Goal: Entertainment & Leisure: Consume media (video, audio)

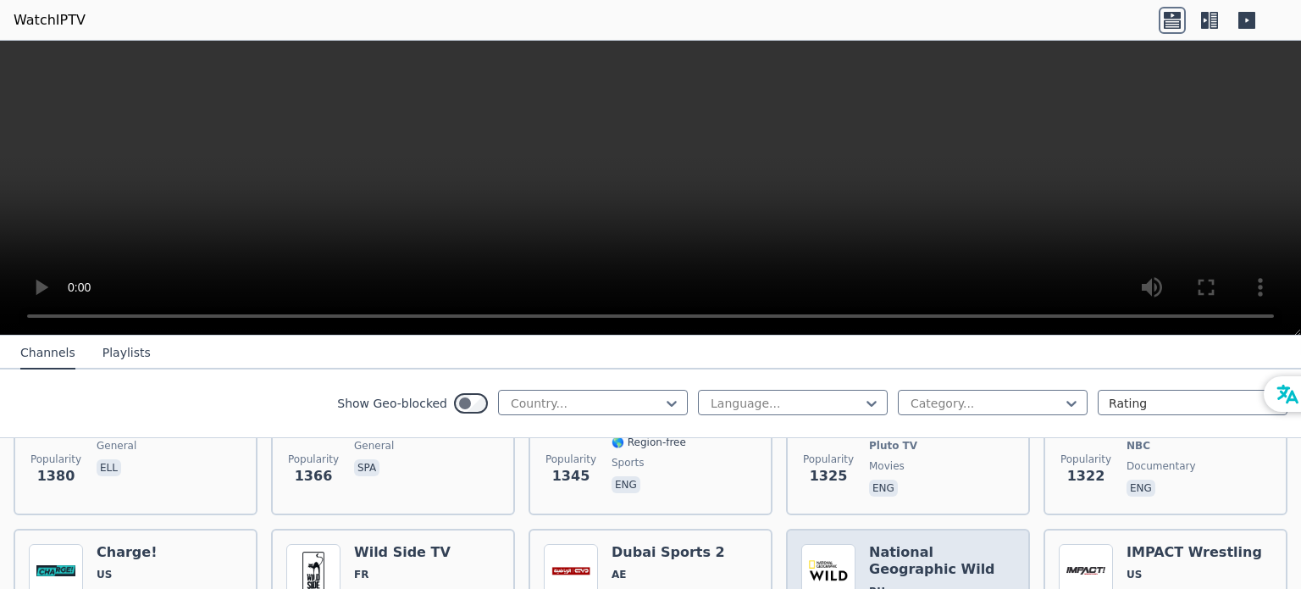
scroll to position [1863, 0]
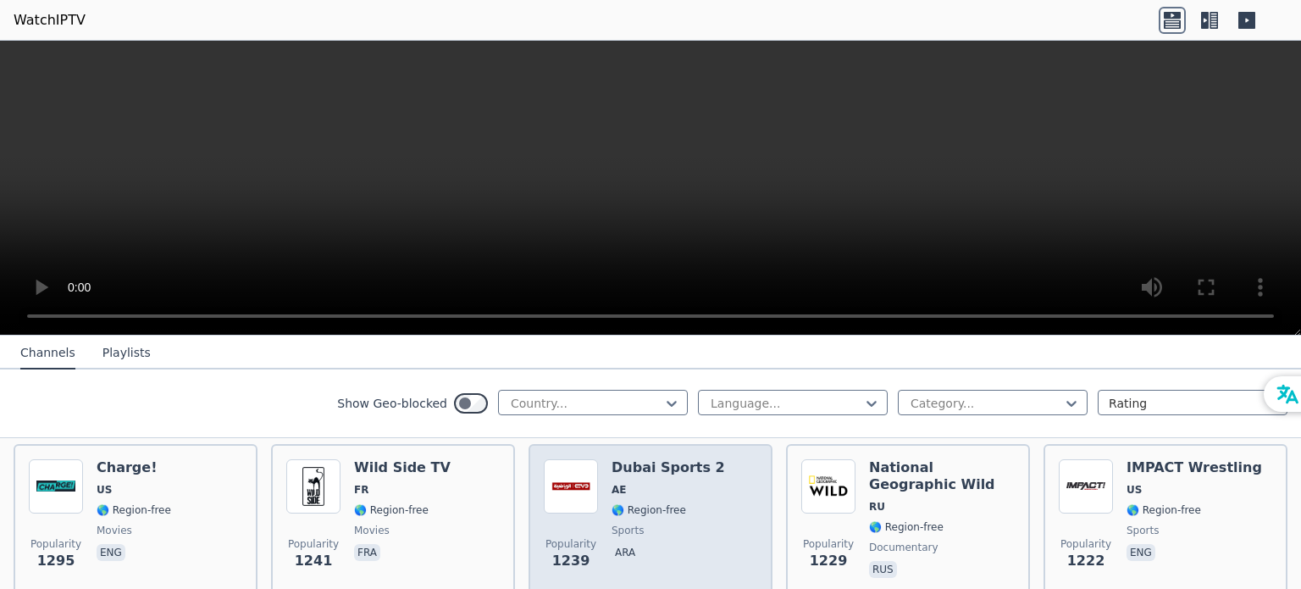
click at [681, 488] on div "Dubai Sports 2 AE 🌎 Region-free sports ara" at bounding box center [667, 520] width 113 height 122
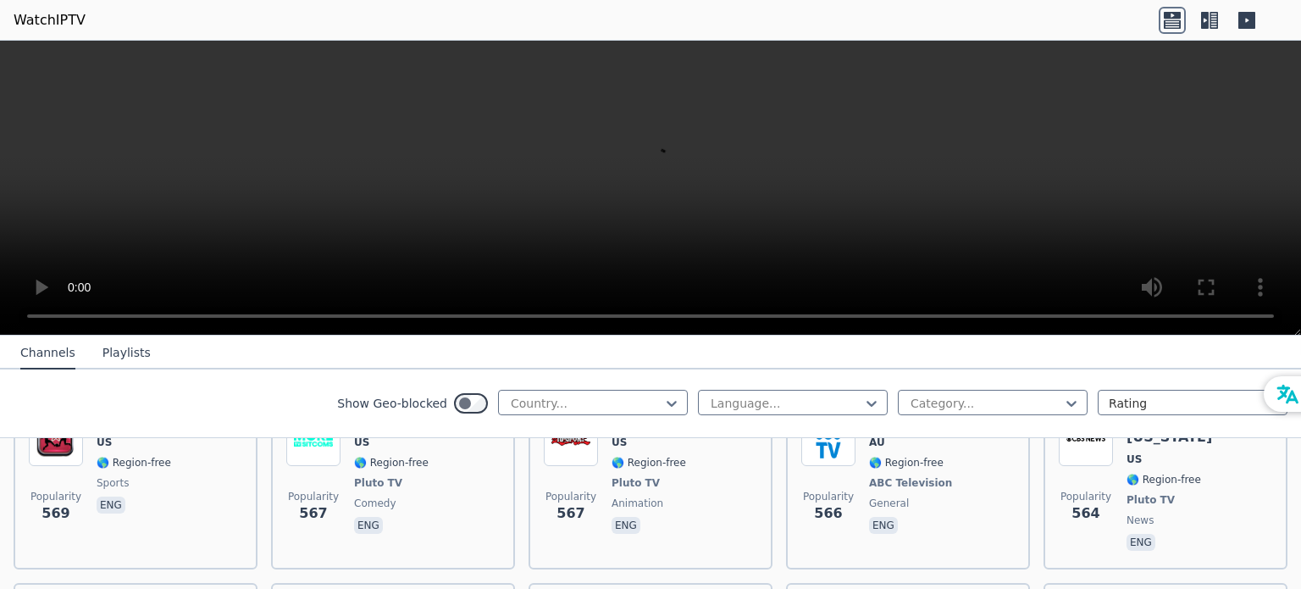
scroll to position [5335, 0]
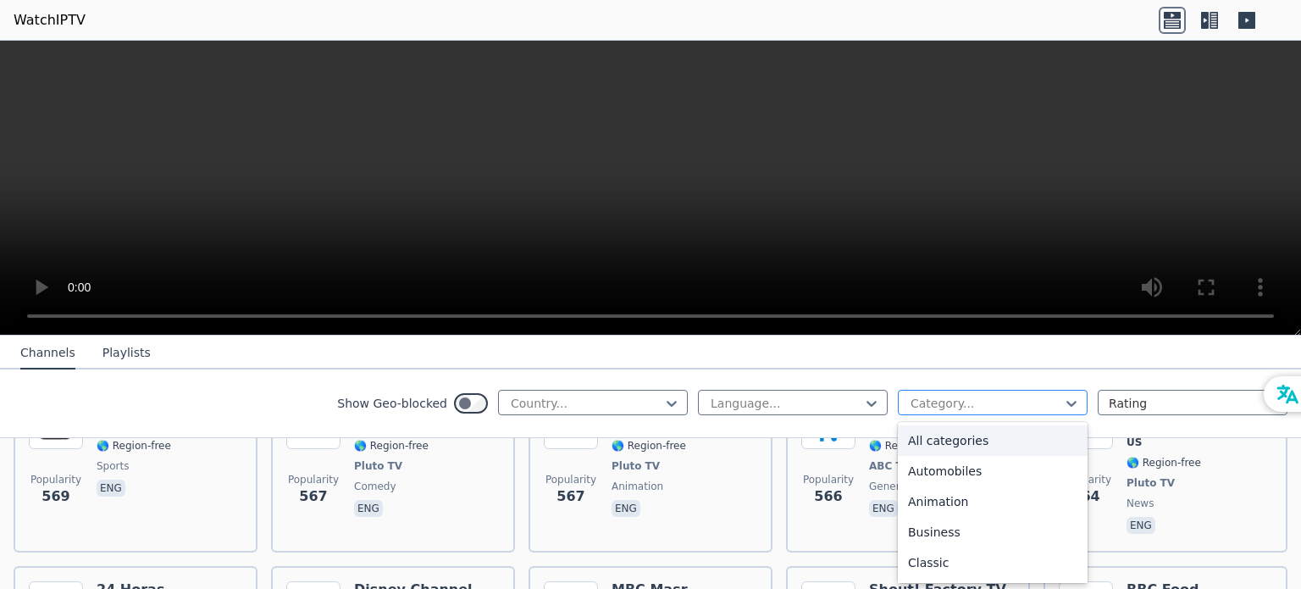
click at [942, 395] on div at bounding box center [986, 403] width 154 height 17
click at [948, 503] on div "Sports" at bounding box center [993, 504] width 190 height 30
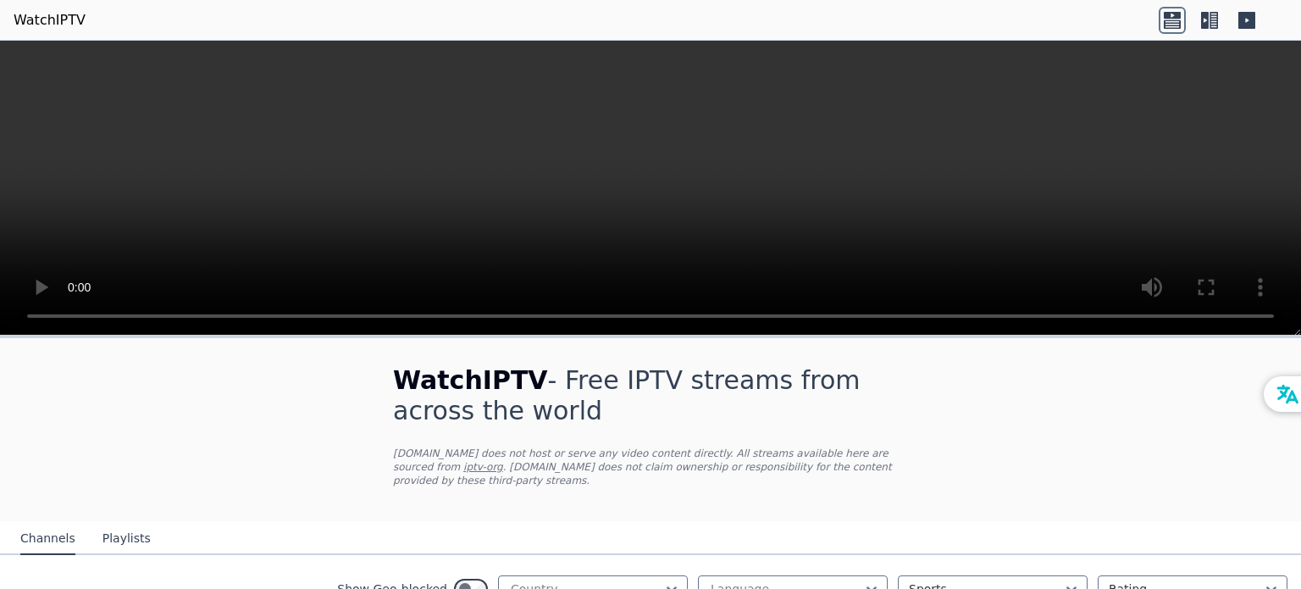
scroll to position [339, 0]
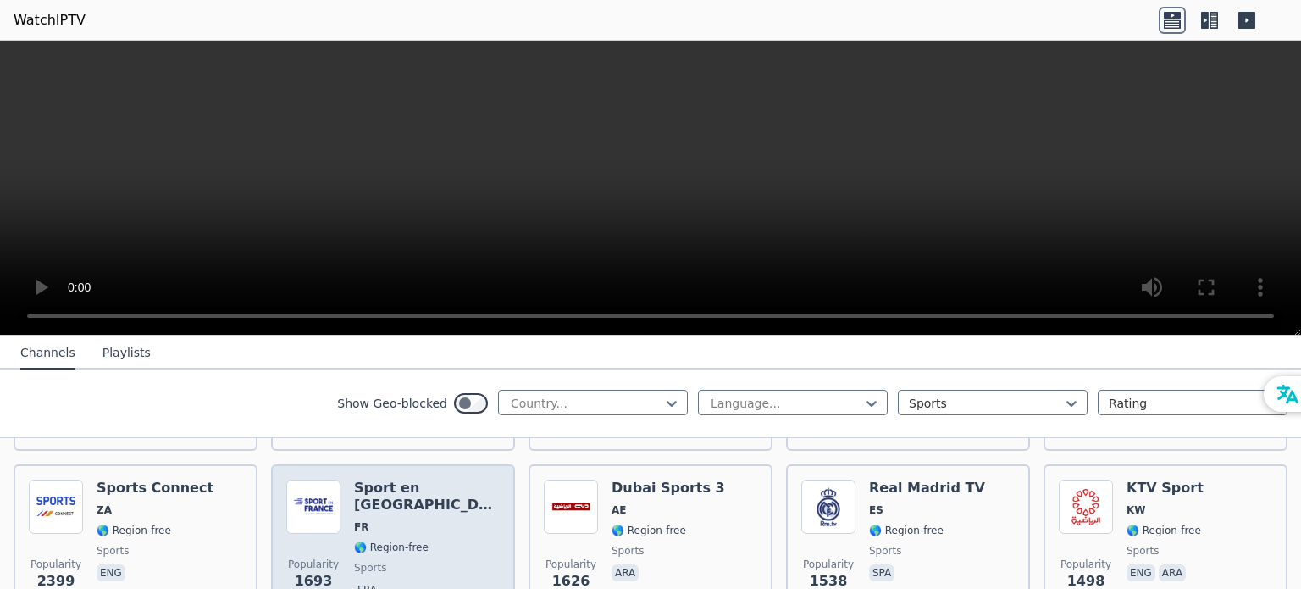
click at [458, 522] on div "Popularity 1693 Sport en [GEOGRAPHIC_DATA] FR 🌎 Region-free sports fra" at bounding box center [392, 540] width 213 height 122
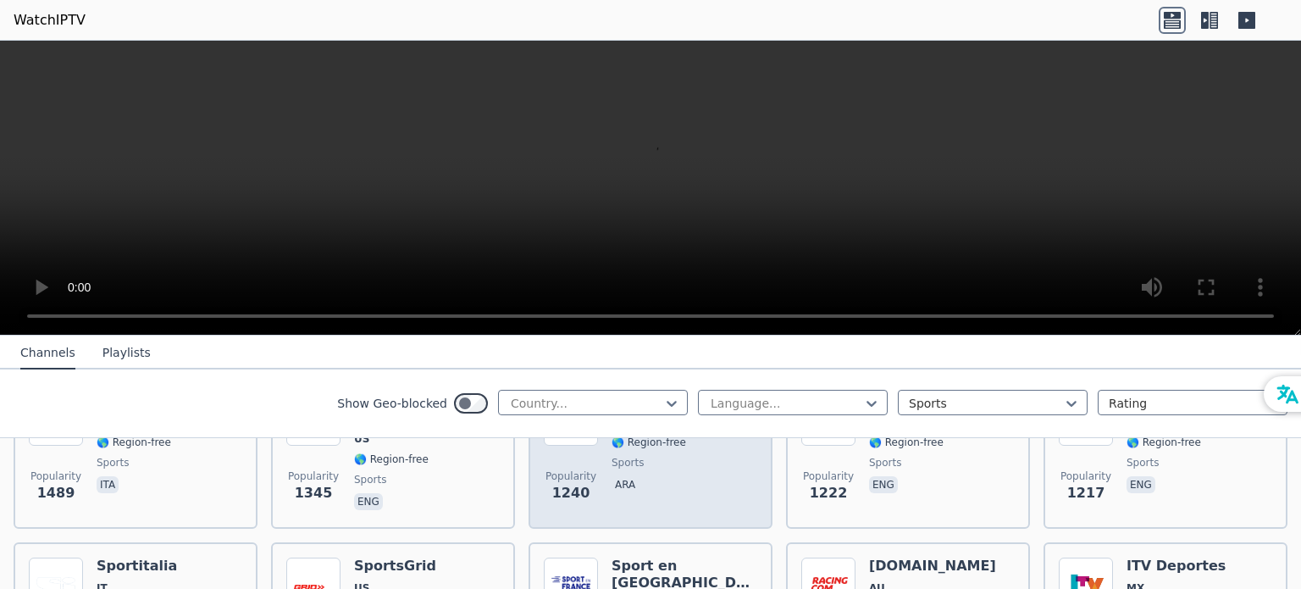
scroll to position [508, 0]
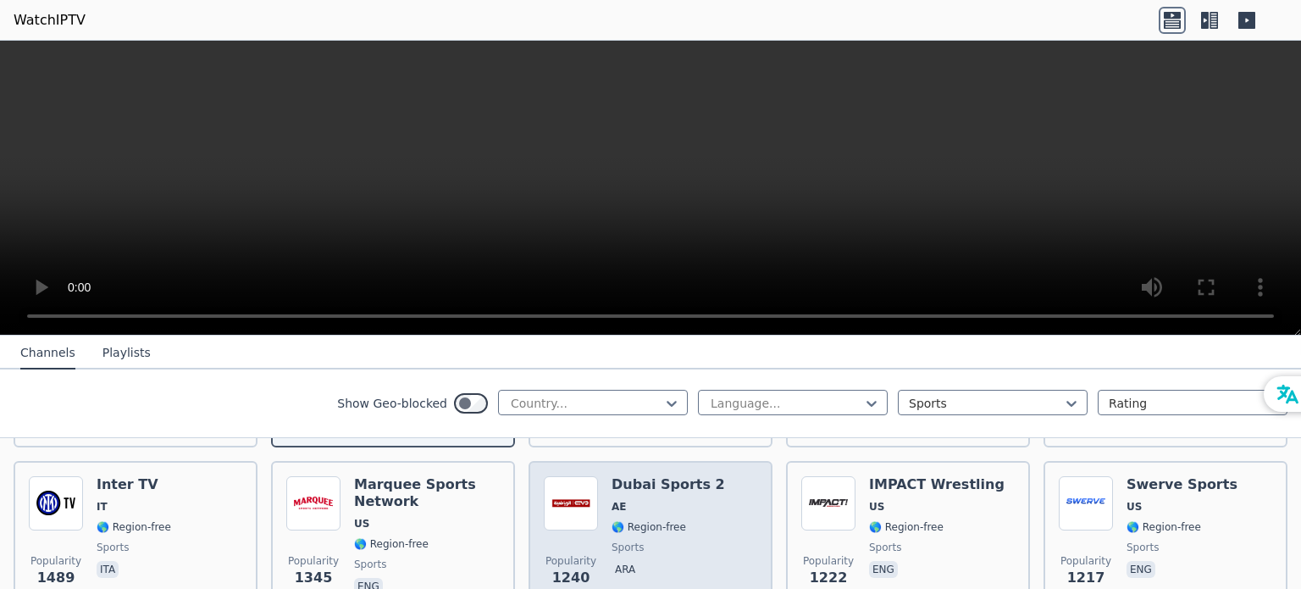
click at [663, 495] on div "Dubai Sports 2 AE 🌎 Region-free sports ara" at bounding box center [667, 537] width 113 height 122
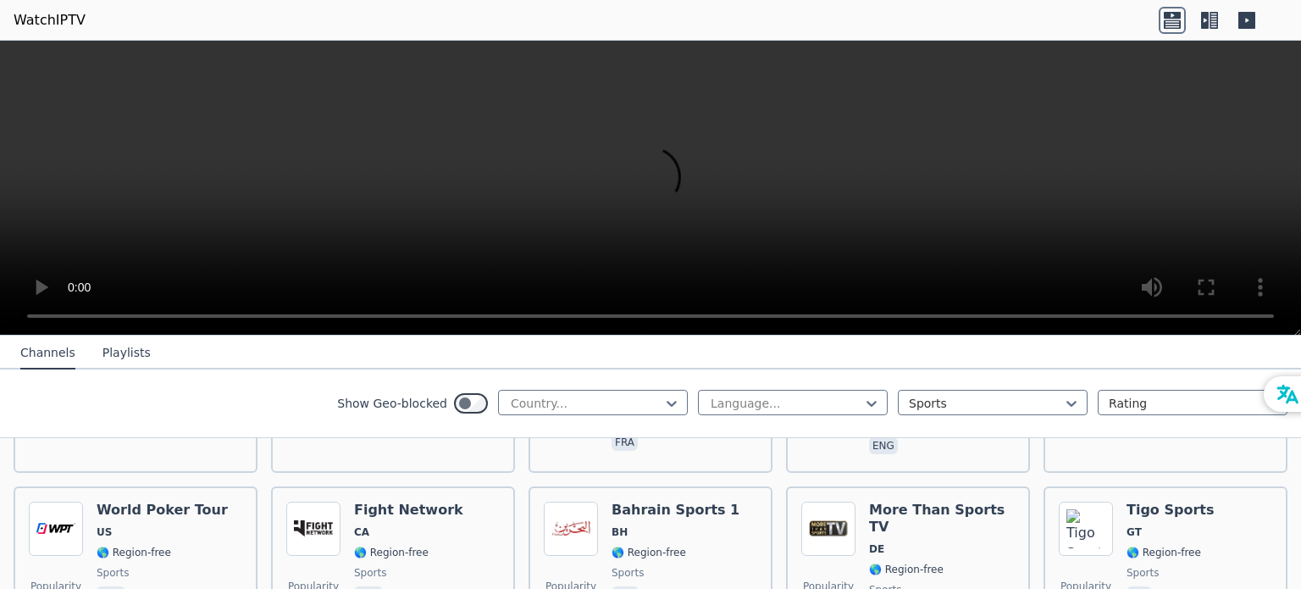
scroll to position [847, 0]
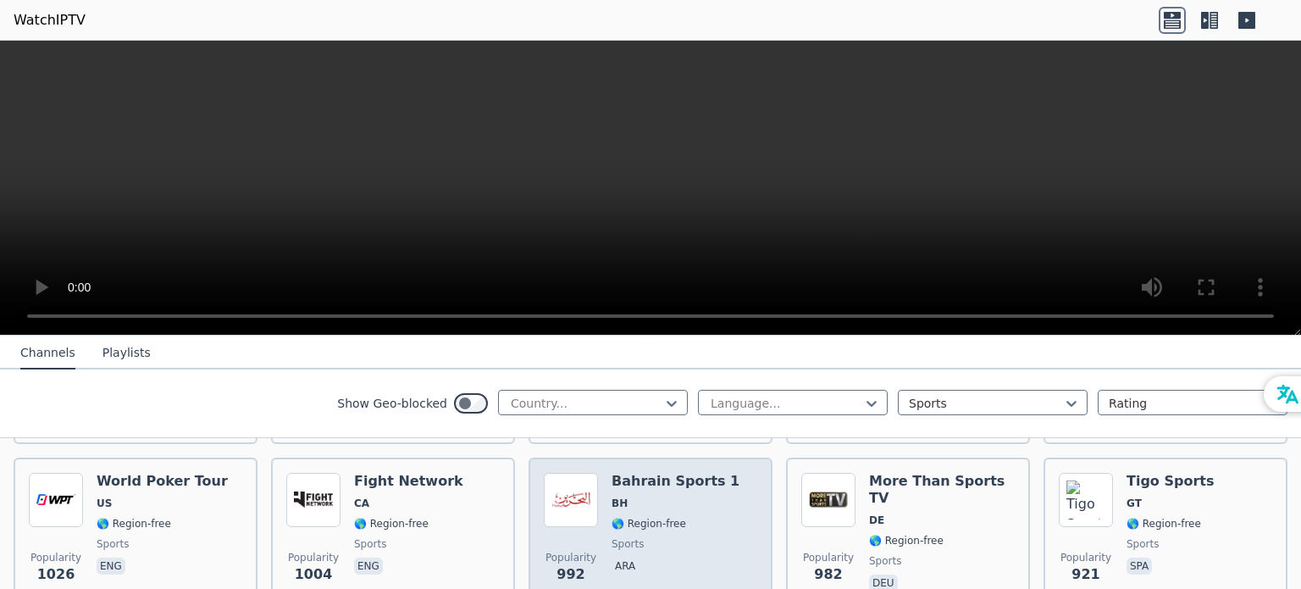
click at [630, 524] on span "🌎 Region-free" at bounding box center [648, 524] width 75 height 14
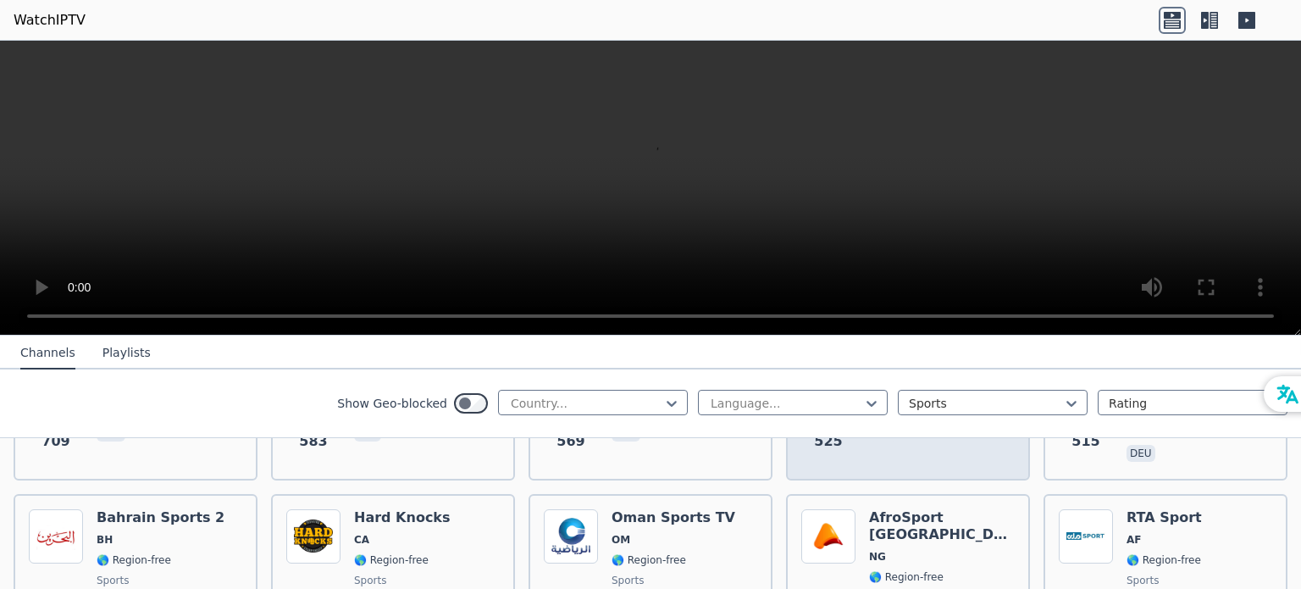
scroll to position [1355, 0]
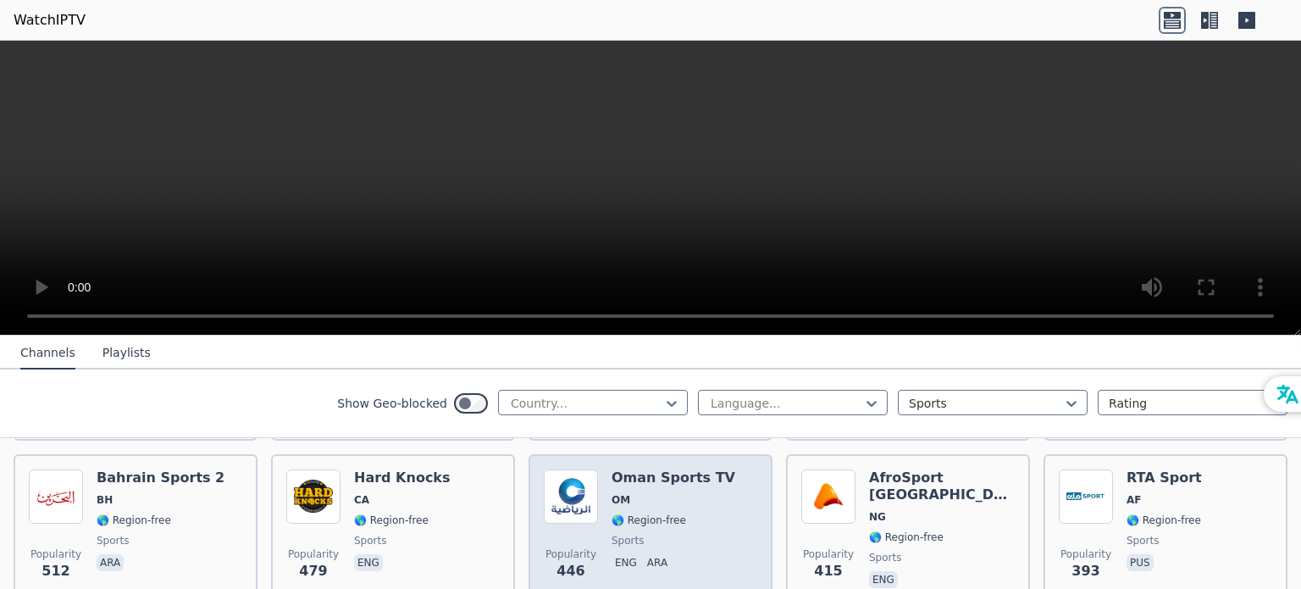
click at [727, 492] on div "Popularity 446 Oman Sports TV OM 🌎 Region-free sports eng ara" at bounding box center [650, 530] width 213 height 122
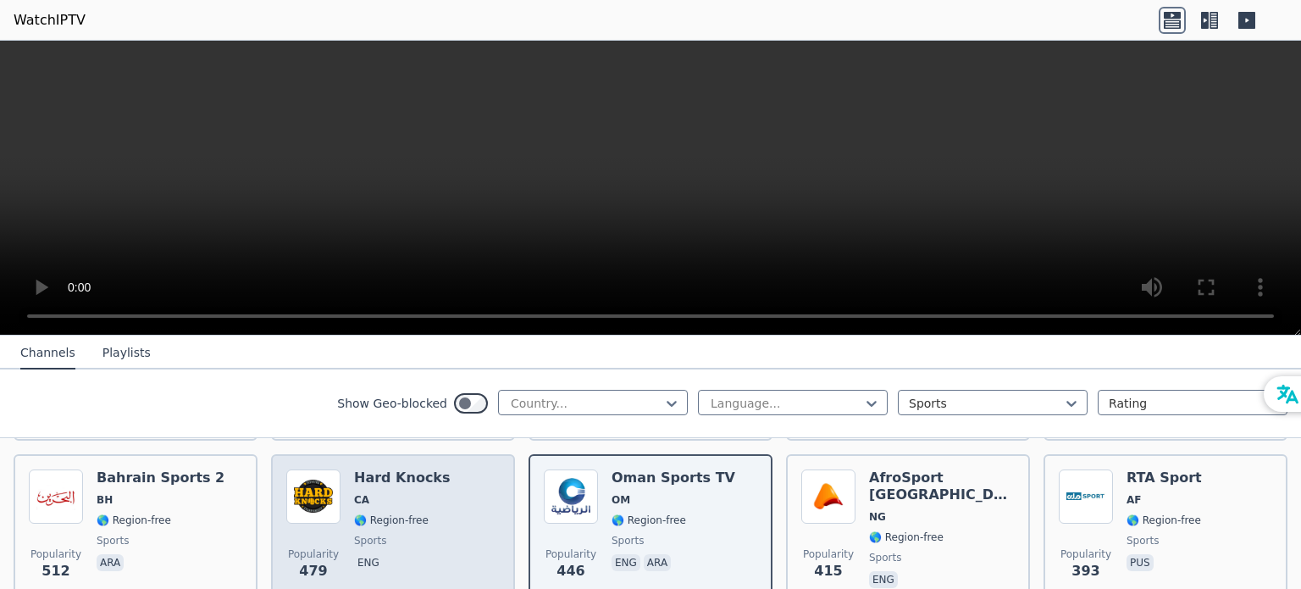
click at [403, 513] on span "🌎 Region-free" at bounding box center [391, 520] width 75 height 14
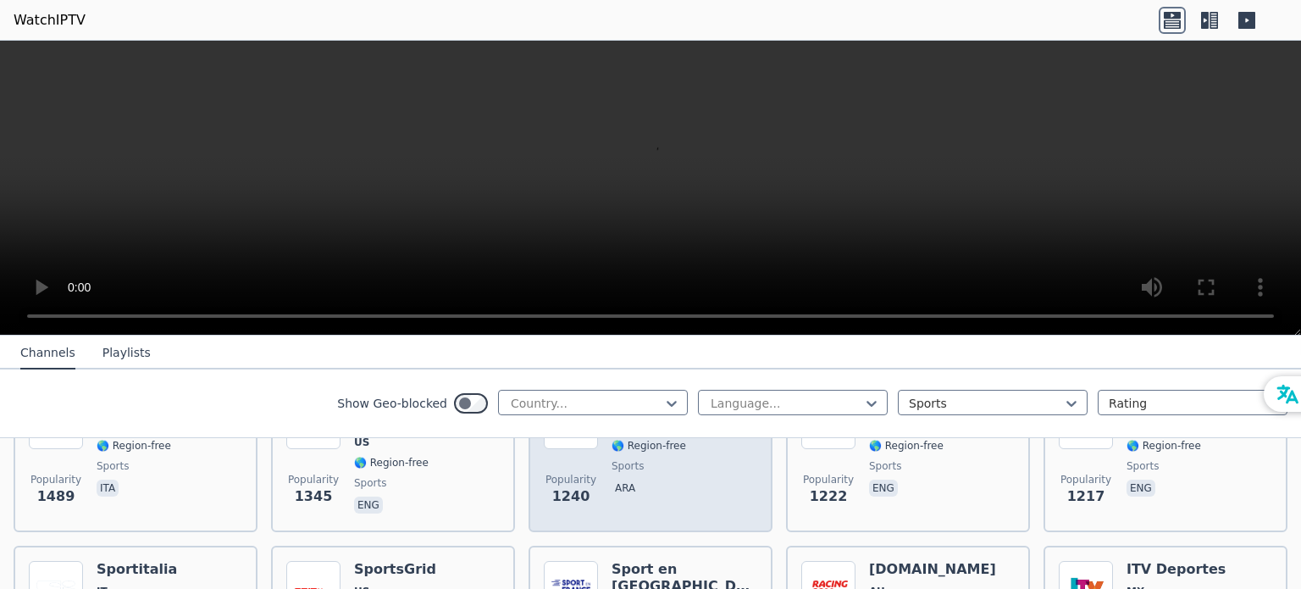
scroll to position [847, 0]
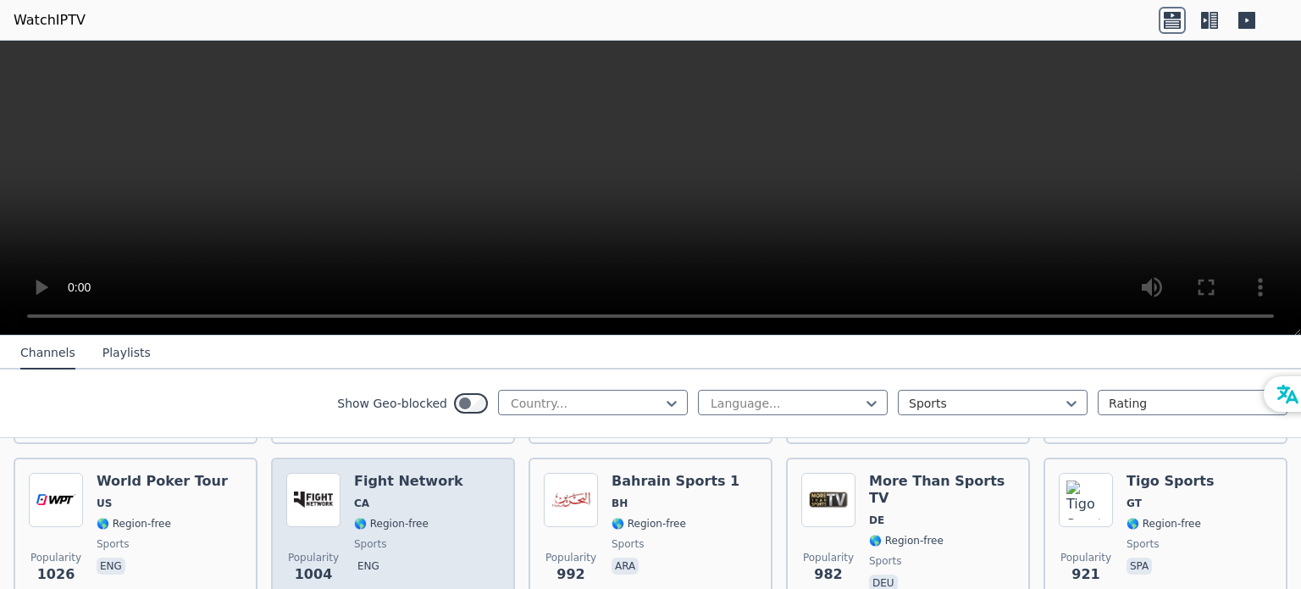
click at [412, 497] on span "CA" at bounding box center [408, 503] width 109 height 14
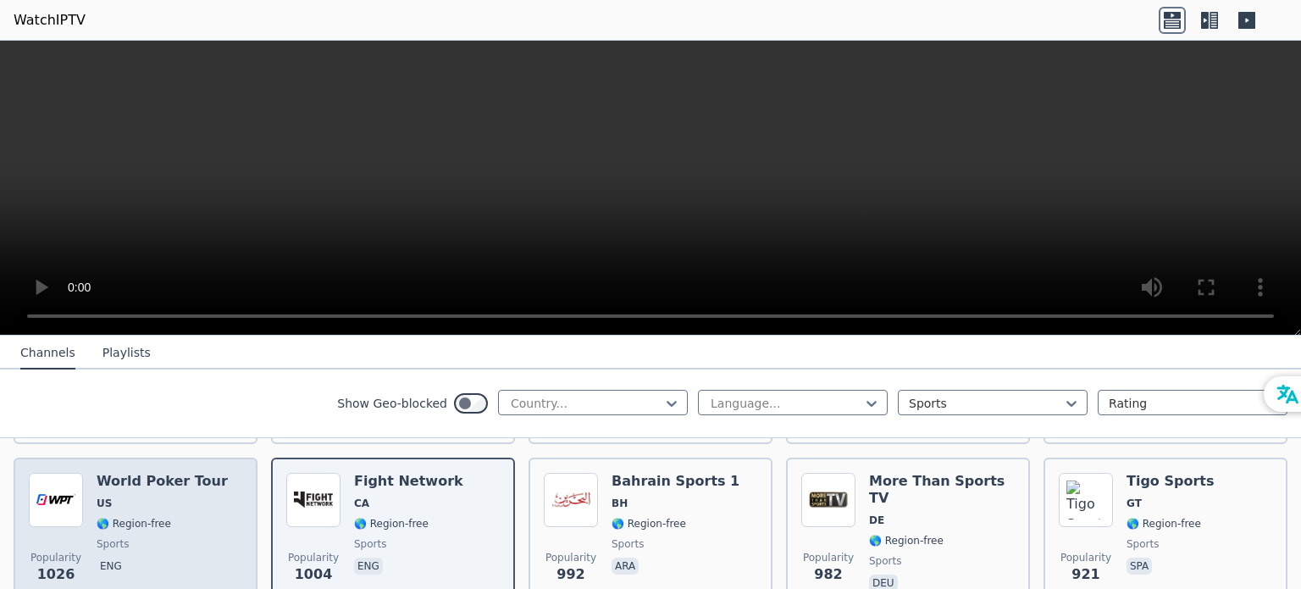
click at [187, 517] on span "🌎 Region-free" at bounding box center [162, 524] width 131 height 14
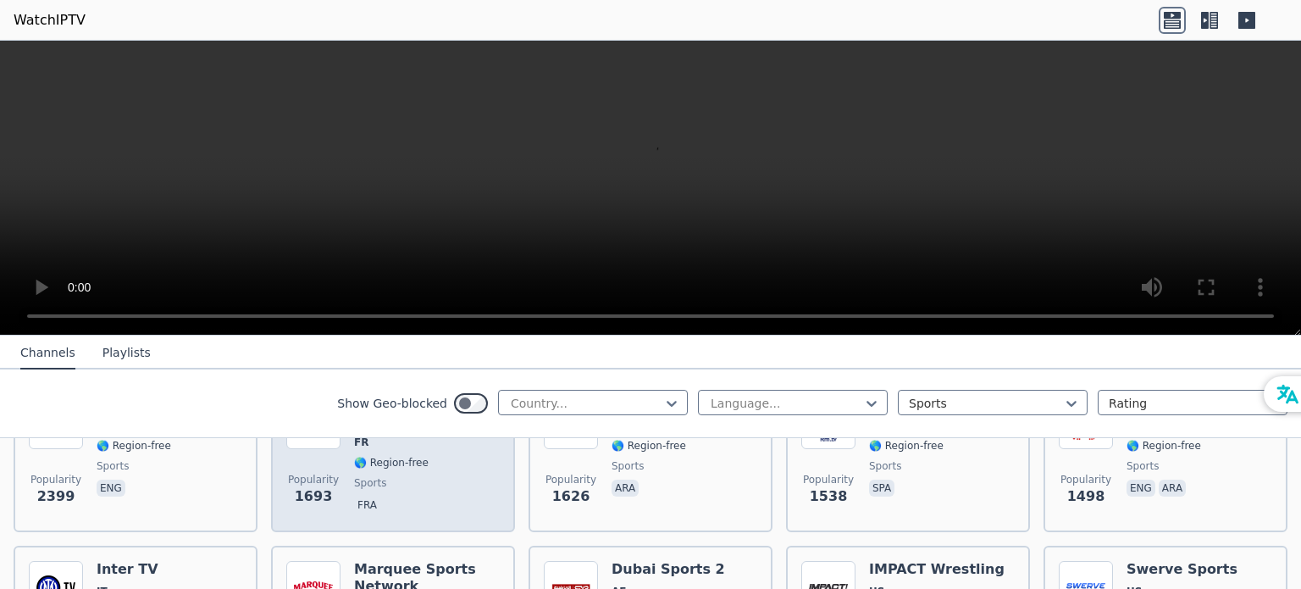
scroll to position [339, 0]
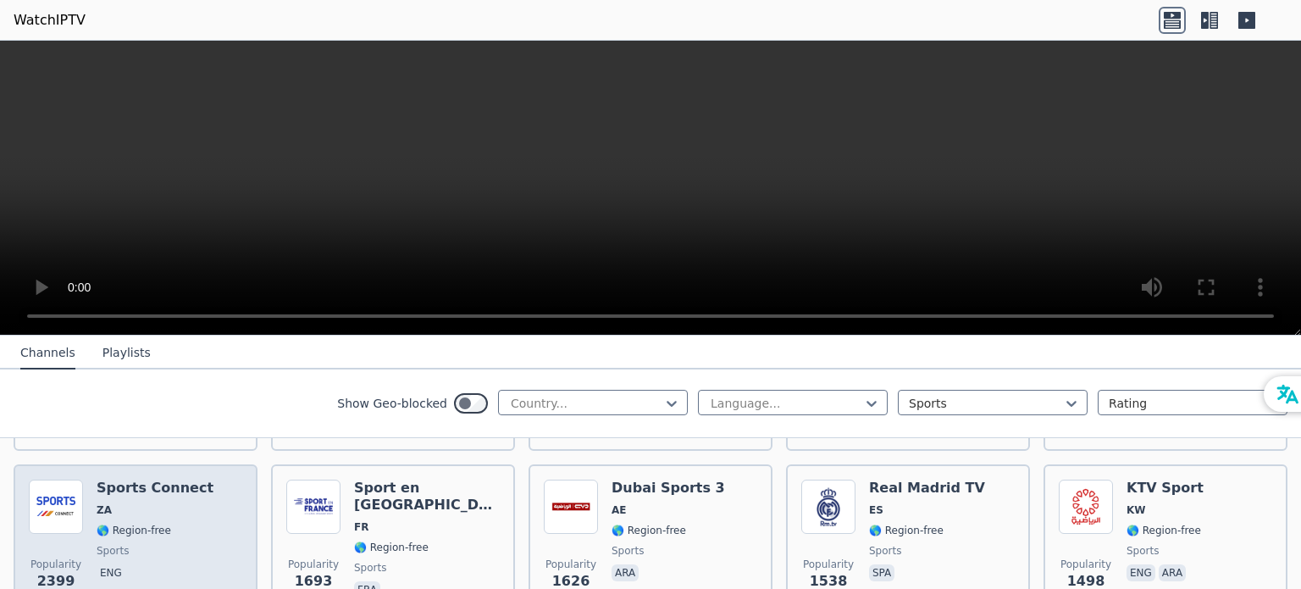
click at [159, 525] on span "🌎 Region-free" at bounding box center [134, 530] width 75 height 14
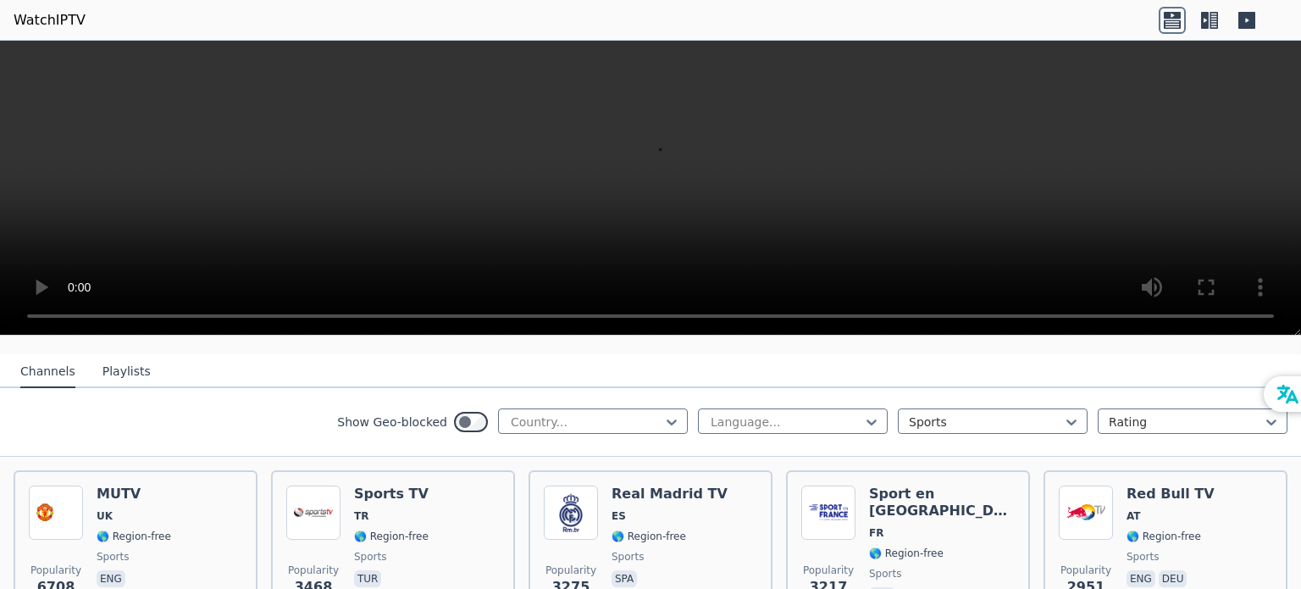
scroll to position [169, 0]
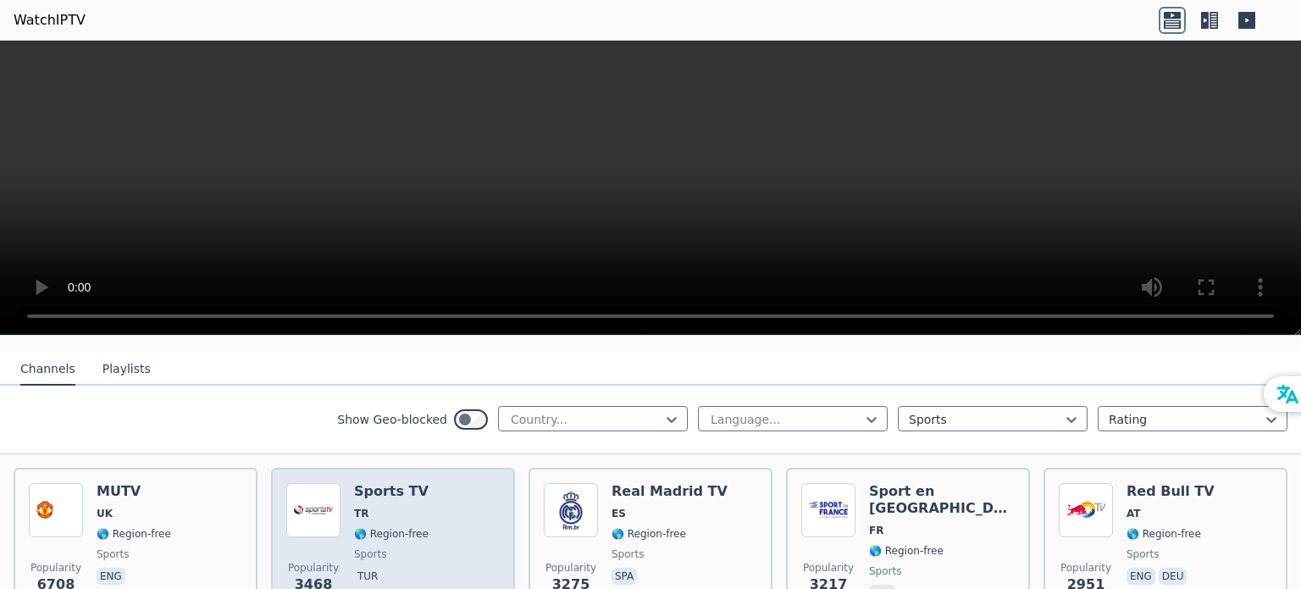
click at [423, 542] on div "Popularity 3468 Sports TV TR 🌎 Region-free sports tur" at bounding box center [392, 544] width 213 height 122
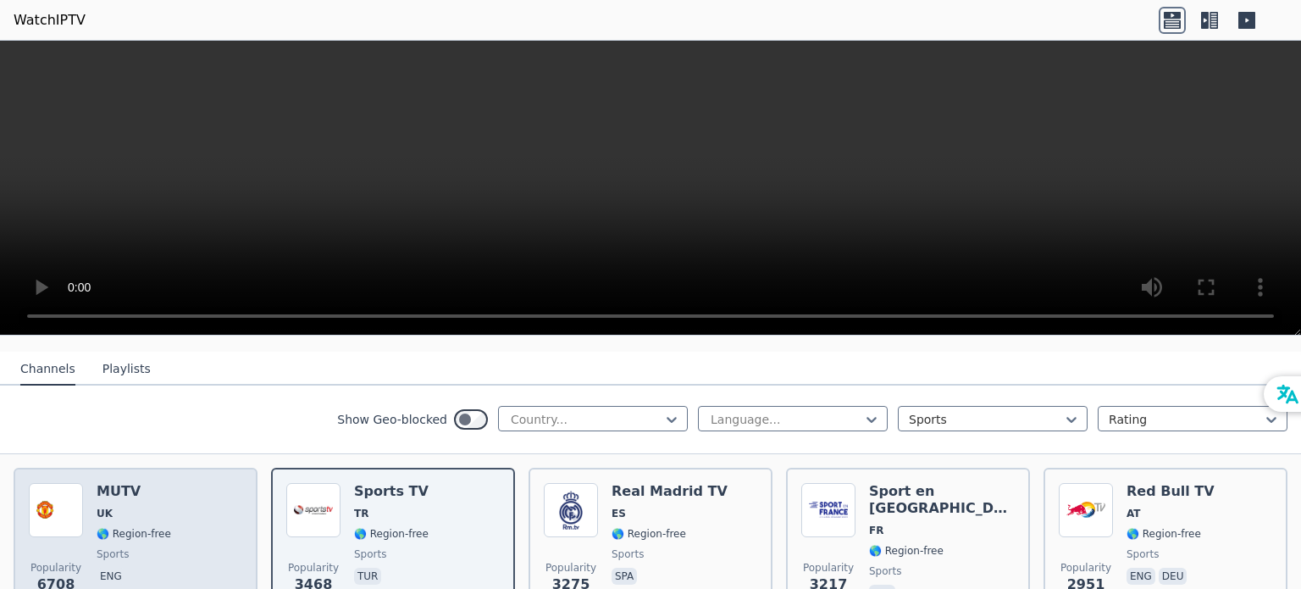
click at [176, 528] on div "Popularity 6708 MUTV [GEOGRAPHIC_DATA] 🌎 Region-free sports eng" at bounding box center [135, 544] width 213 height 122
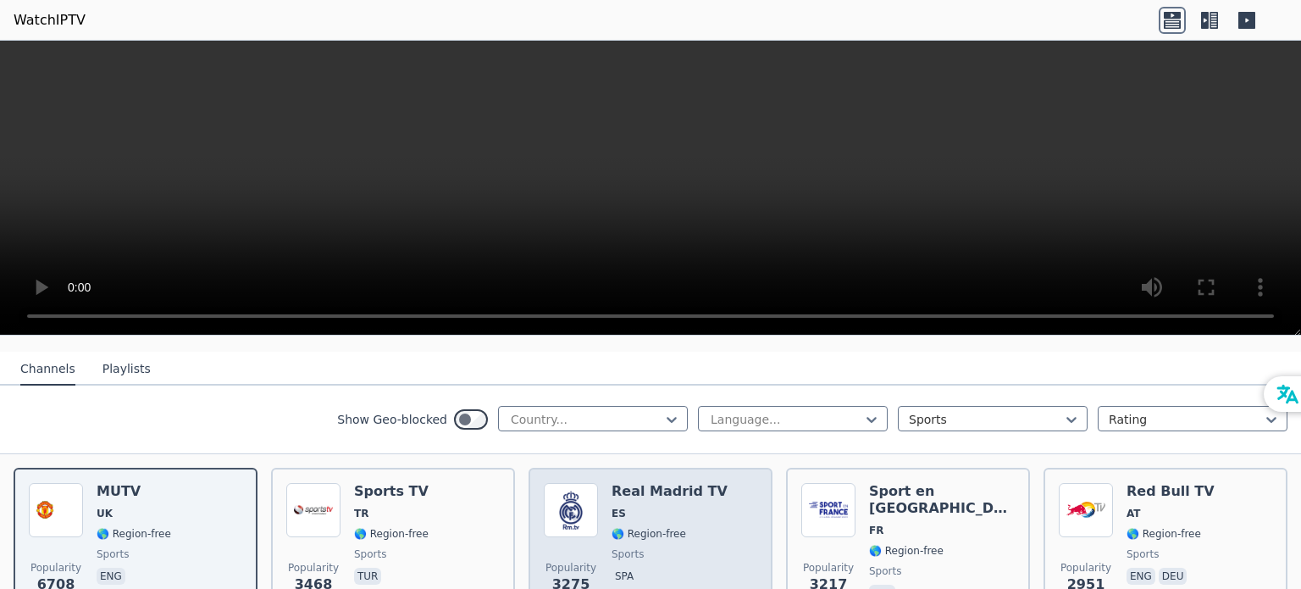
click at [678, 521] on div "Real Madrid TV ES 🌎 Region-free sports spa" at bounding box center [669, 544] width 116 height 122
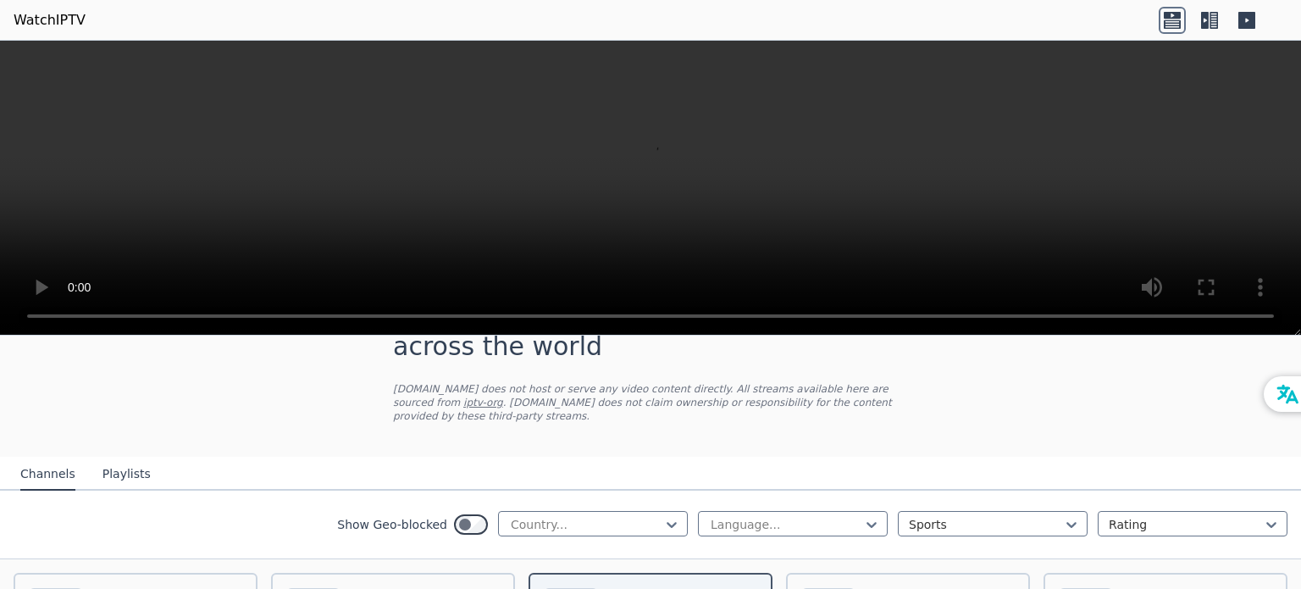
scroll to position [254, 0]
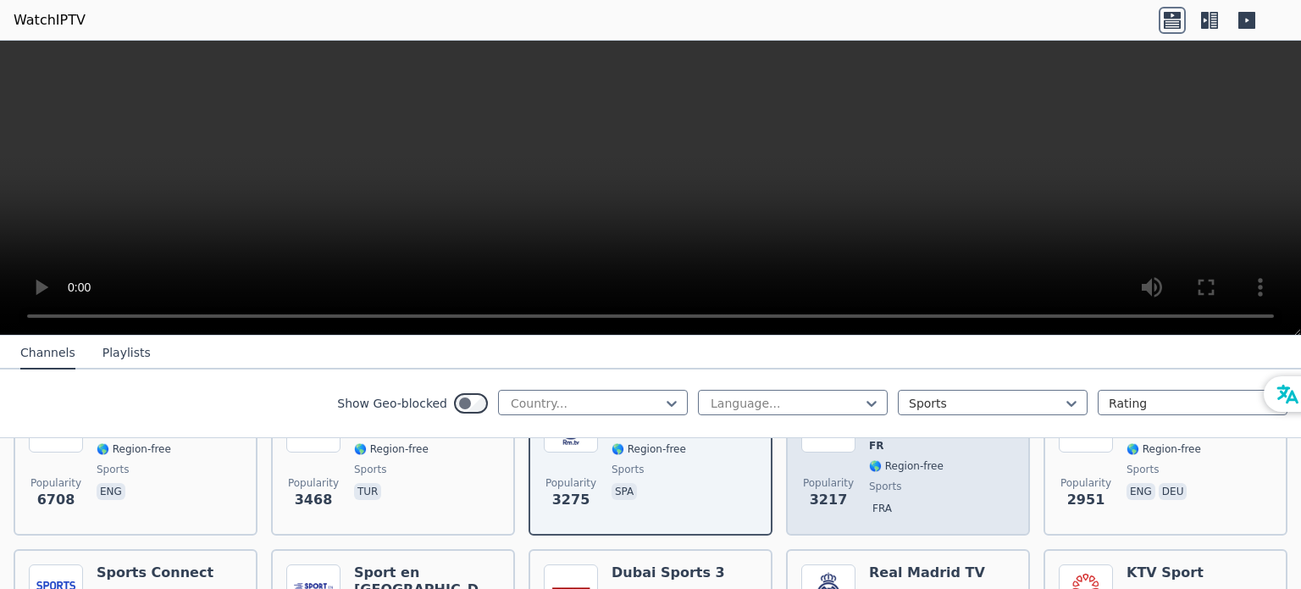
click at [893, 507] on div "Sport en [GEOGRAPHIC_DATA] FR 🌎 Region-free sports fra" at bounding box center [942, 459] width 146 height 122
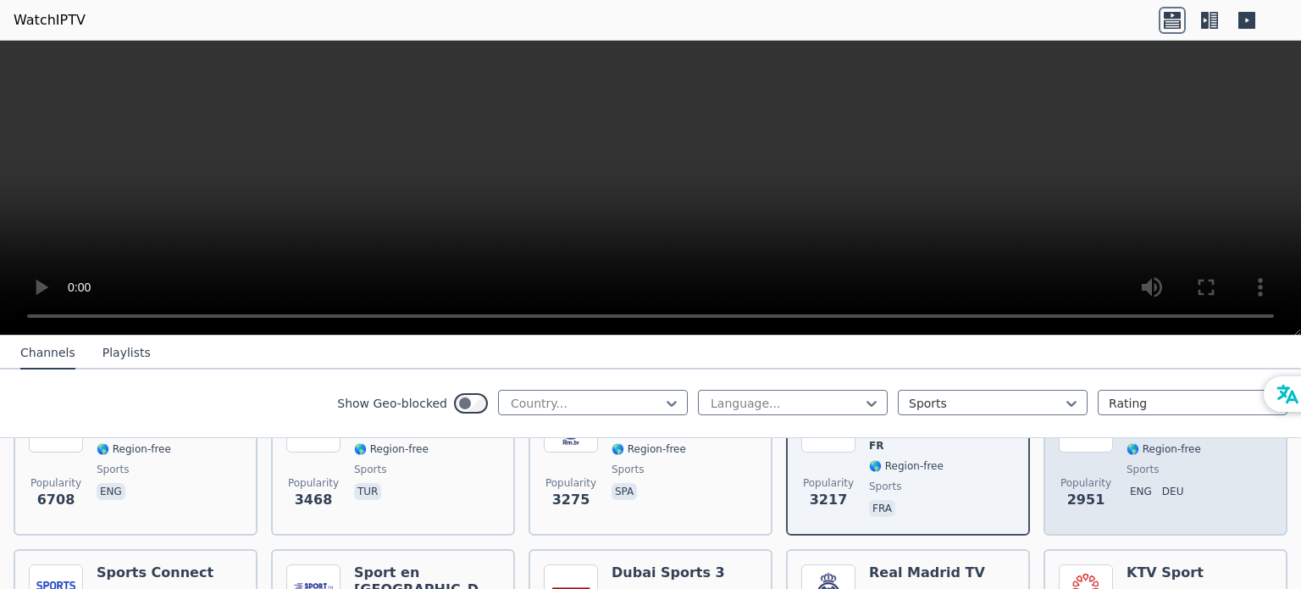
click at [1165, 511] on div "Red Bull TV AT 🌎 Region-free sports eng deu" at bounding box center [1170, 459] width 88 height 122
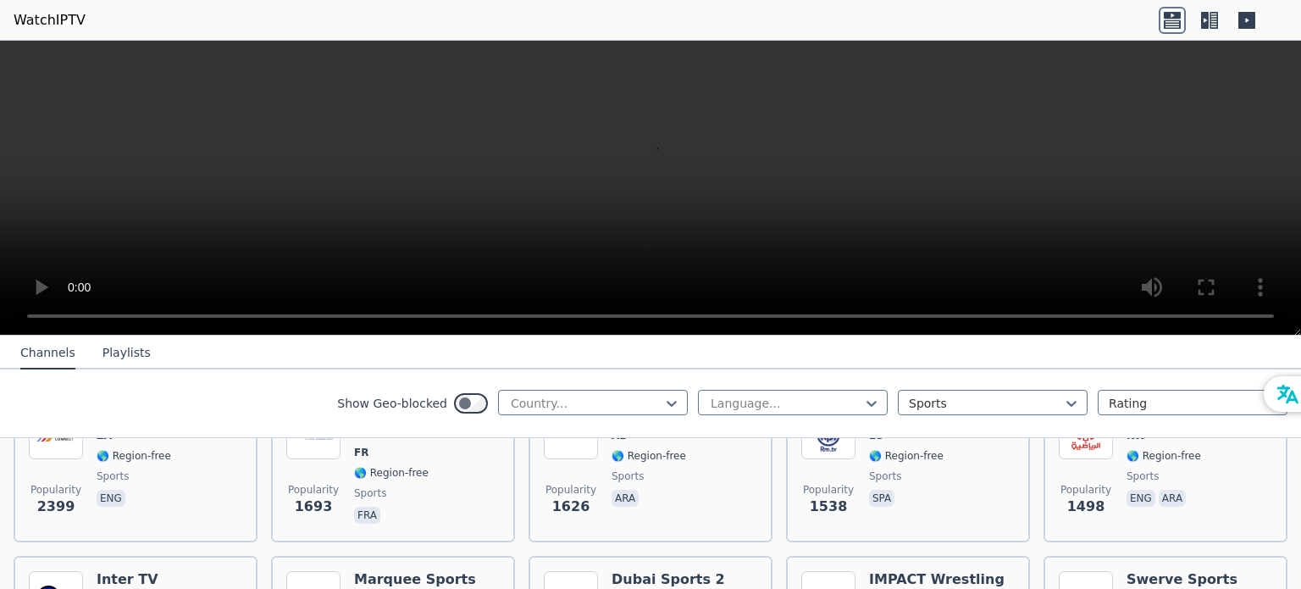
scroll to position [423, 0]
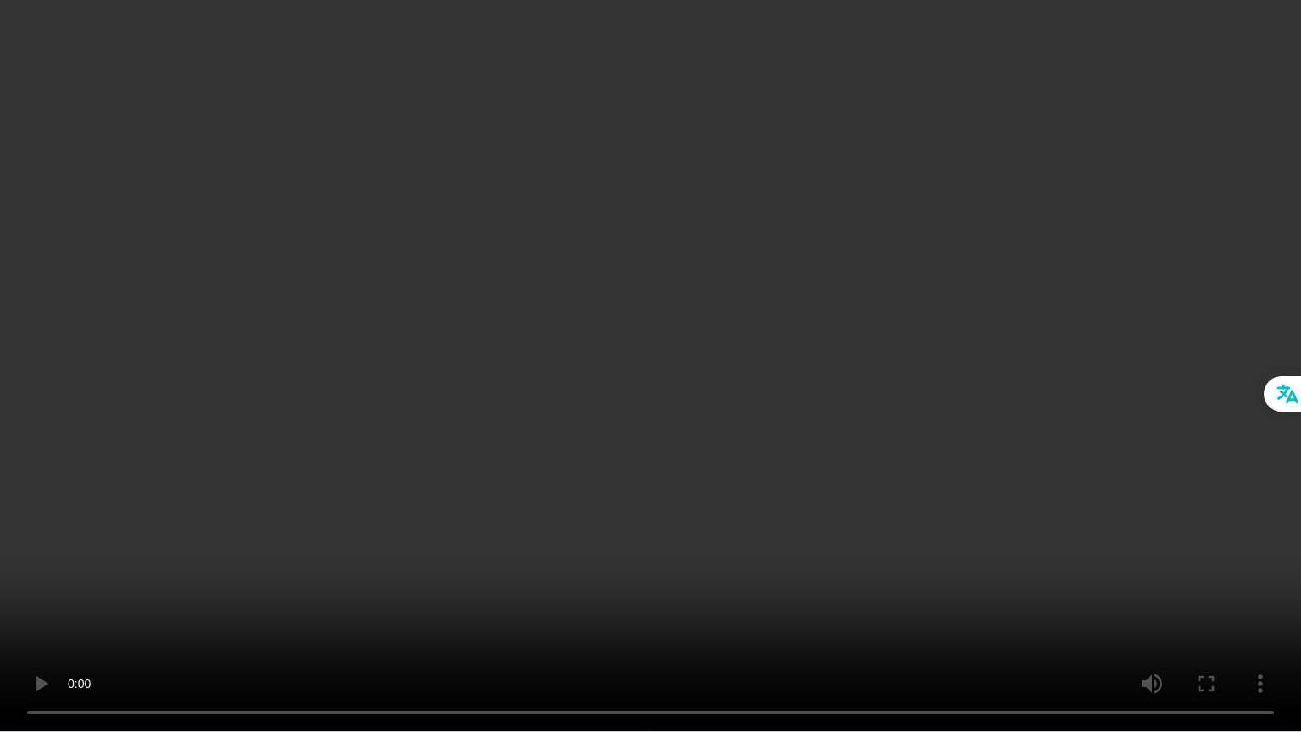
click at [990, 482] on video at bounding box center [650, 366] width 1301 height 732
click at [1028, 500] on video at bounding box center [650, 366] width 1301 height 732
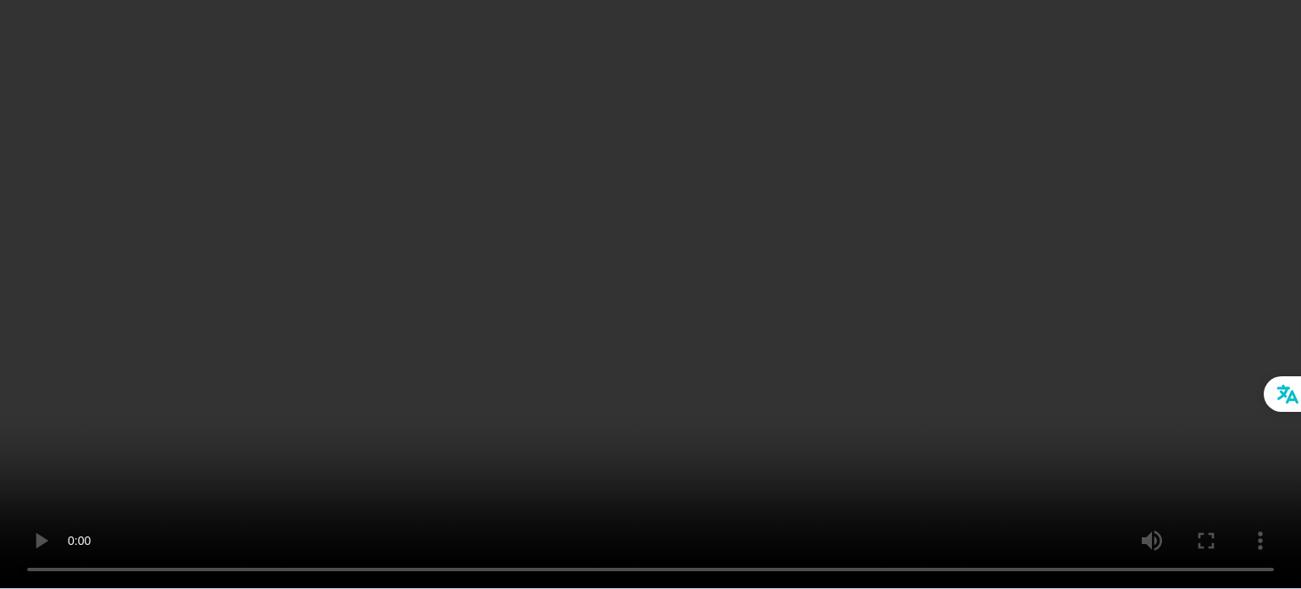
scroll to position [1694, 0]
